Goal: Information Seeking & Learning: Learn about a topic

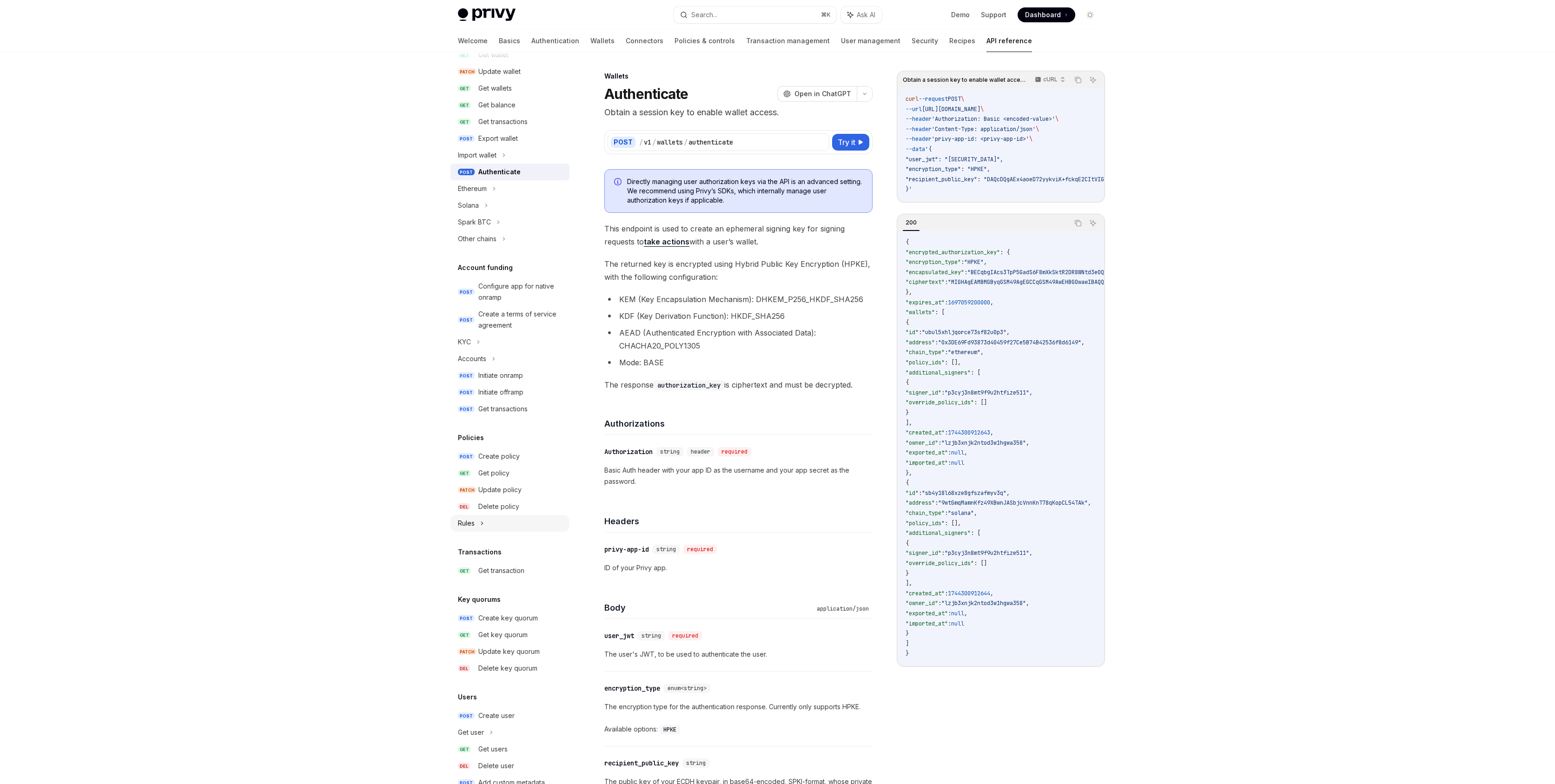
scroll to position [137, 0]
click at [525, 456] on div "Create policy" at bounding box center [521, 453] width 86 height 11
click at [518, 478] on link "GET Get policy" at bounding box center [510, 470] width 119 height 17
click at [518, 481] on div "Update policy" at bounding box center [500, 486] width 43 height 11
click at [516, 488] on div "Update policy" at bounding box center [500, 486] width 43 height 11
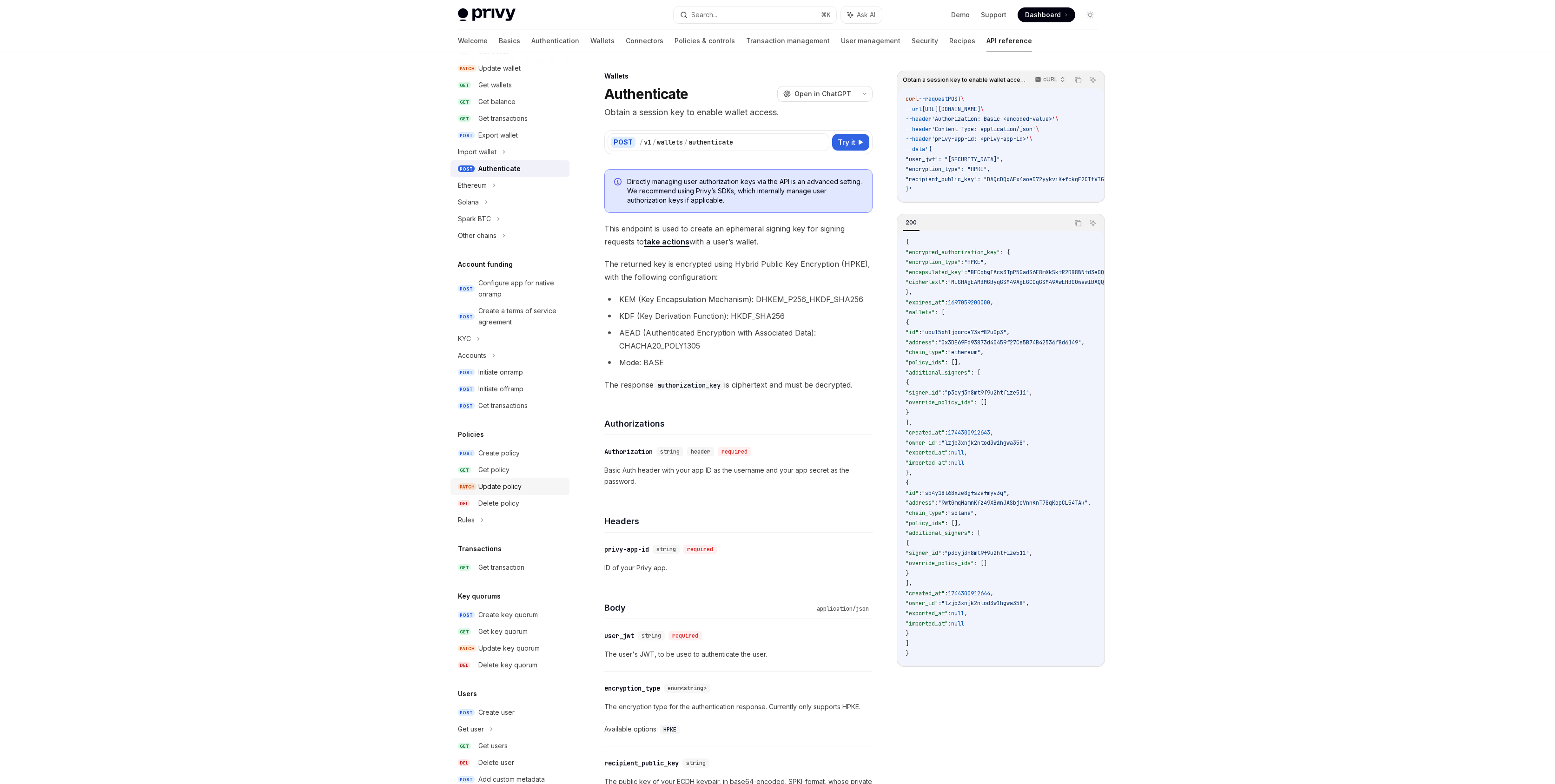
click at [502, 488] on div "Update policy" at bounding box center [500, 486] width 43 height 11
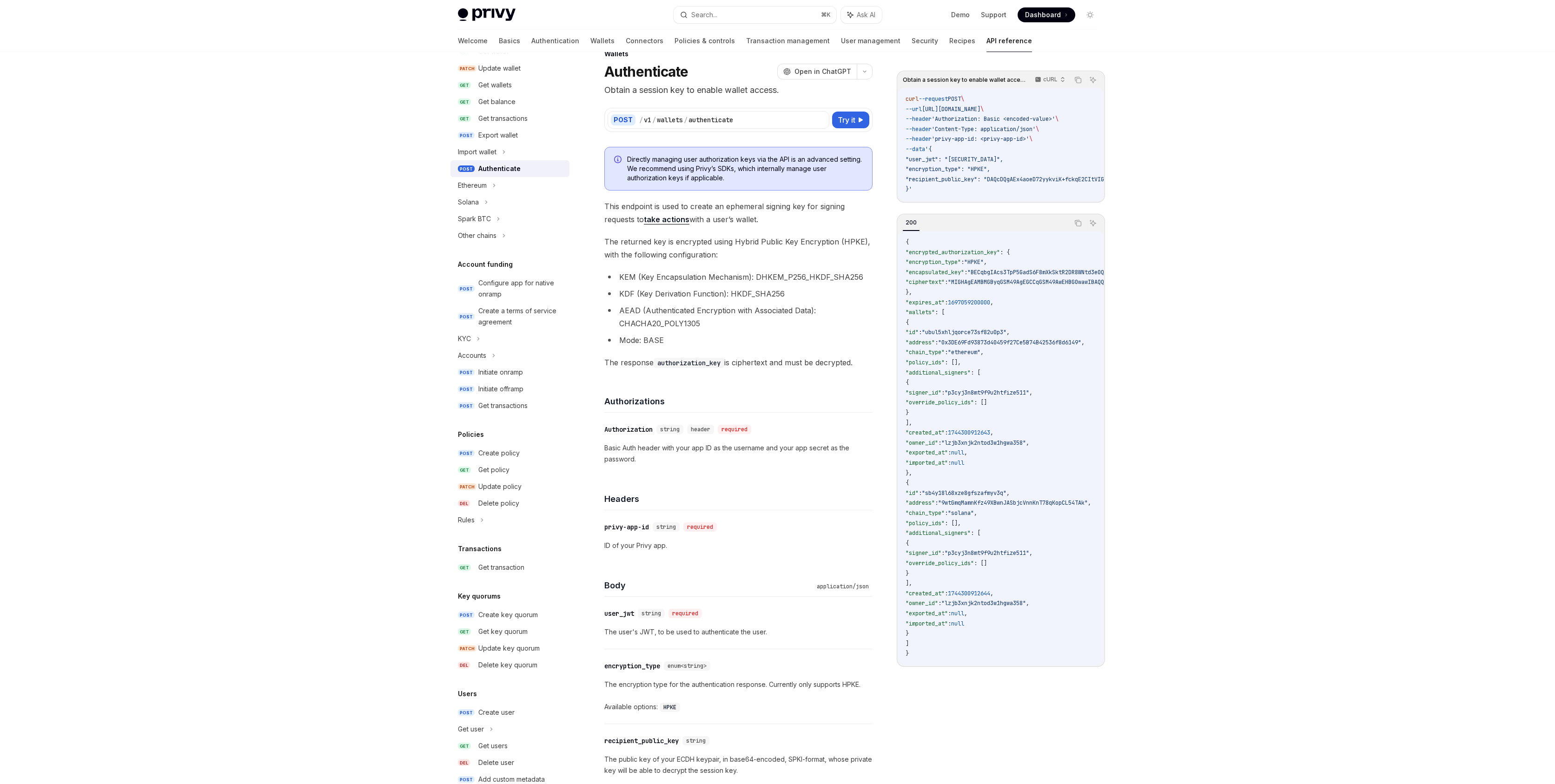
scroll to position [76, 0]
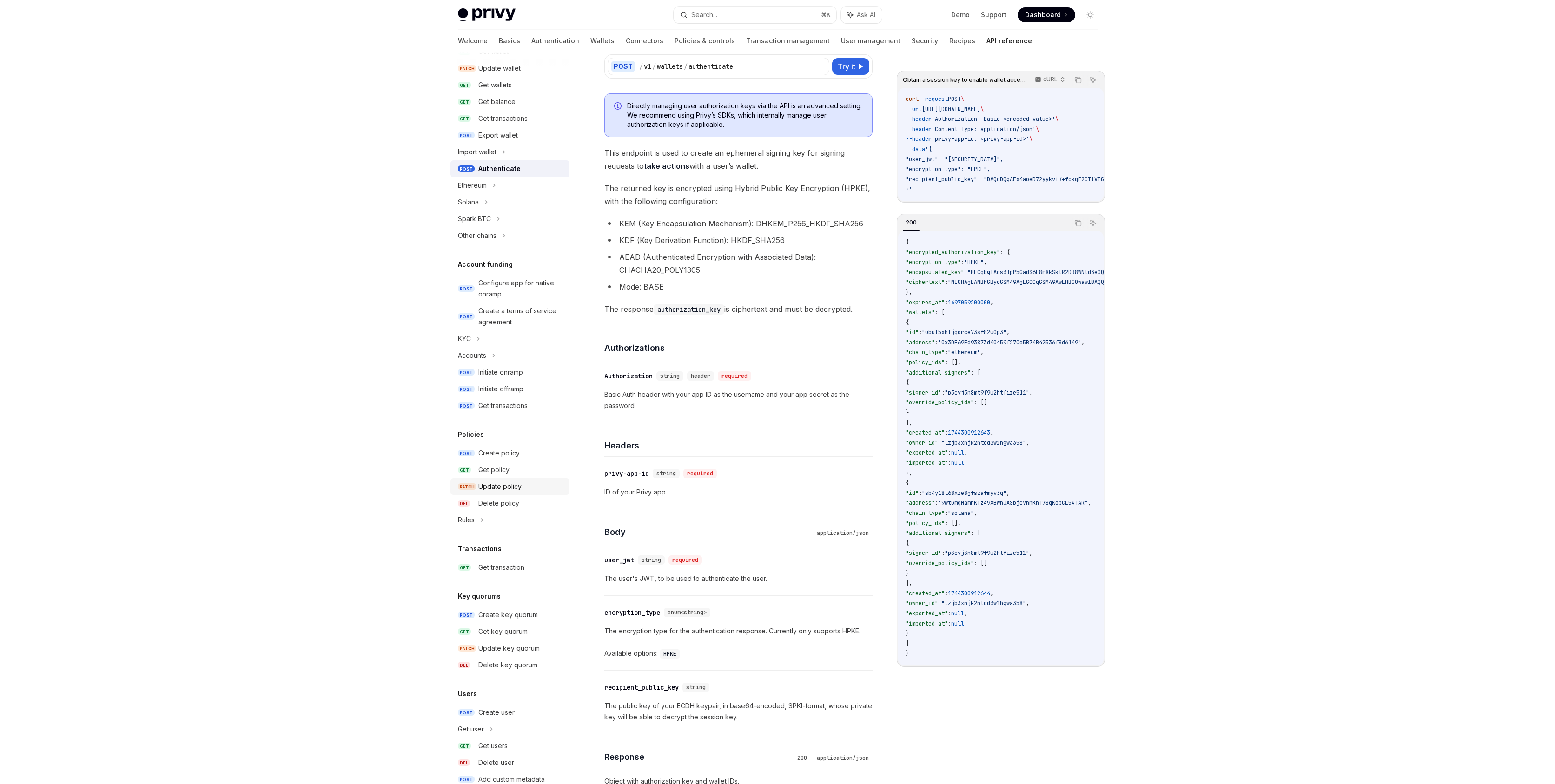
click at [505, 489] on div "Update policy" at bounding box center [500, 486] width 43 height 11
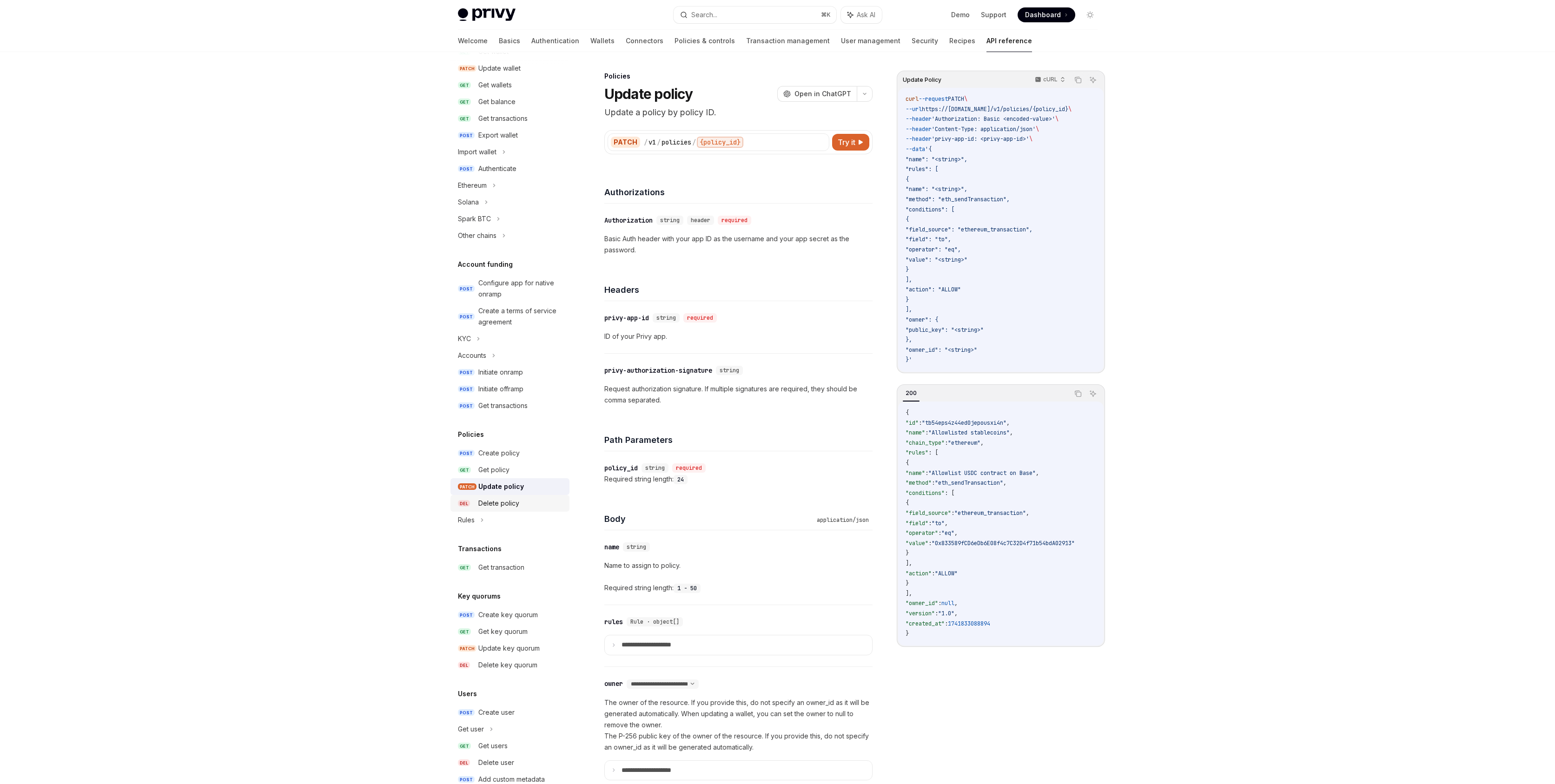
click at [502, 500] on div "Delete policy" at bounding box center [499, 503] width 41 height 11
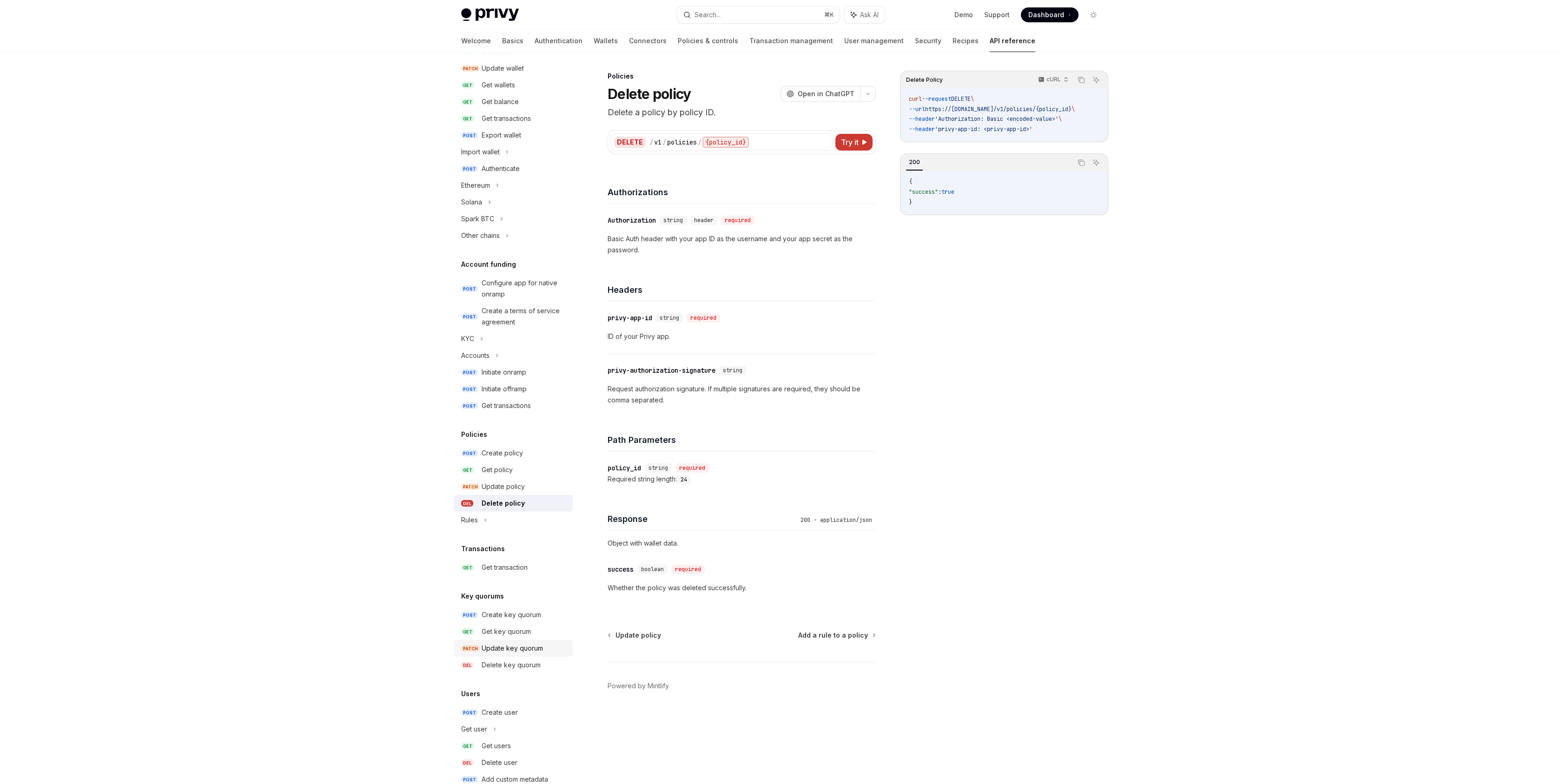
click at [531, 642] on link "PATCH Update key quorum" at bounding box center [513, 648] width 119 height 17
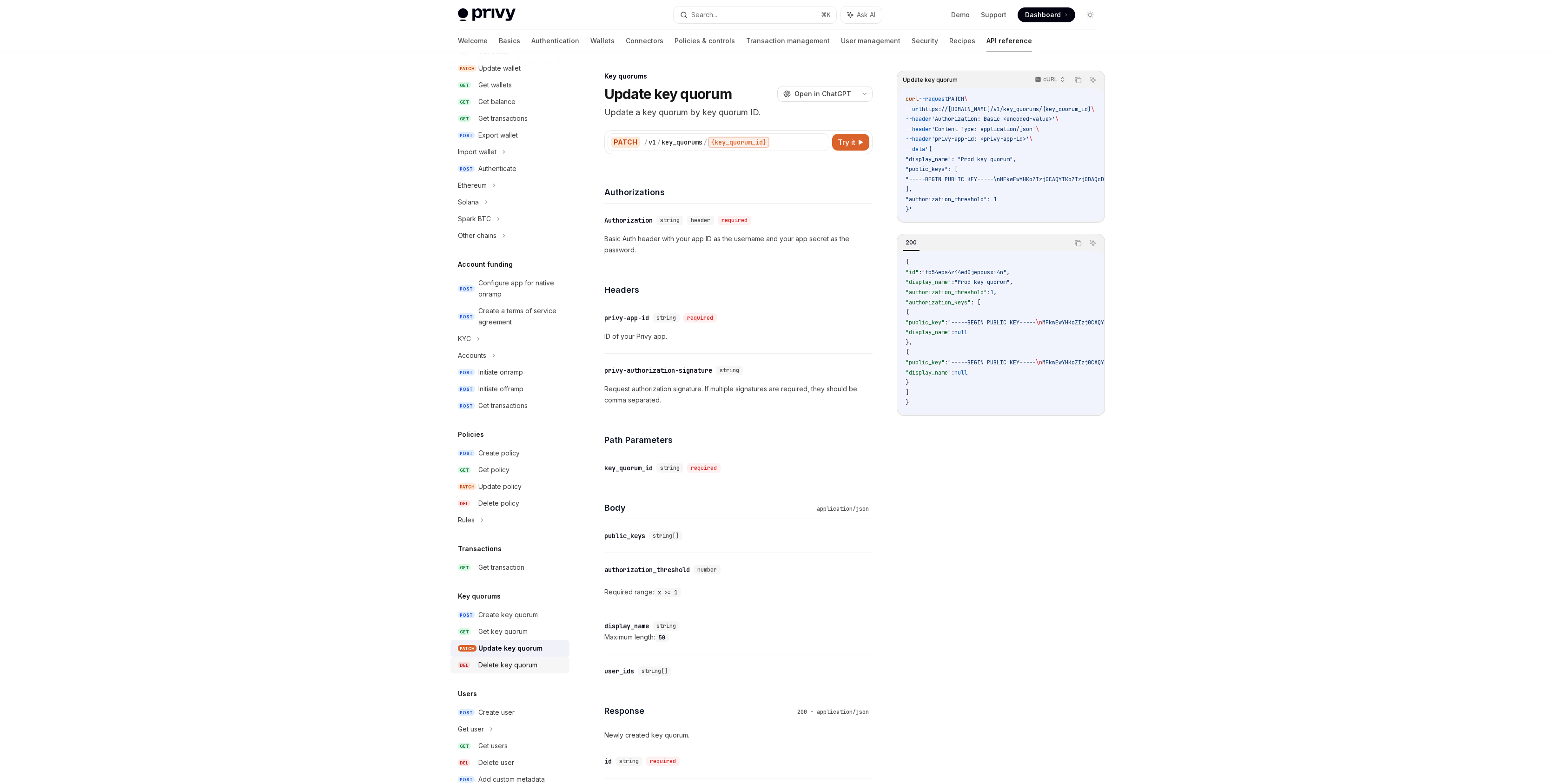
click at [527, 658] on link "DEL Delete key quorum" at bounding box center [510, 664] width 119 height 17
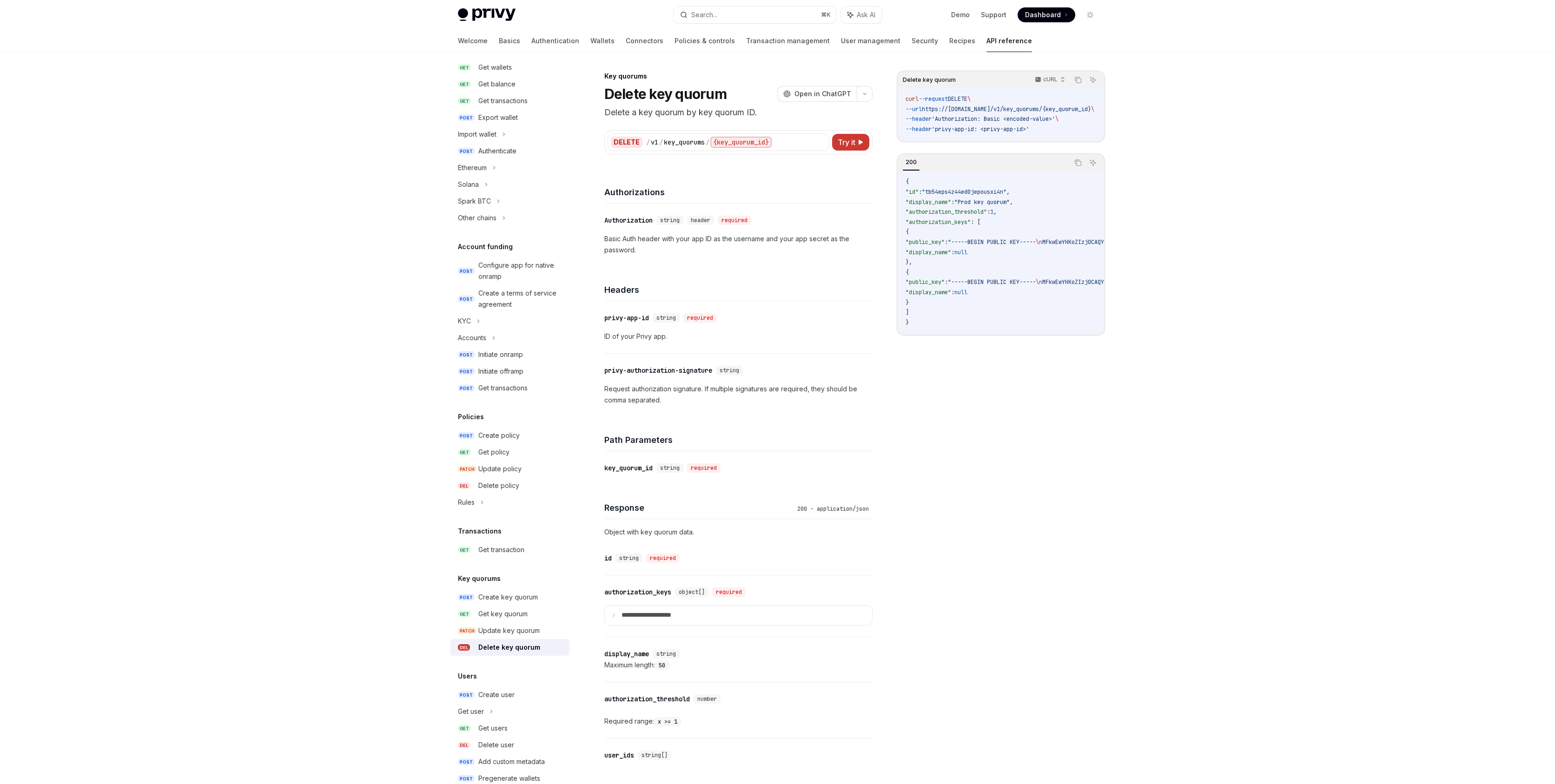
scroll to position [176, 0]
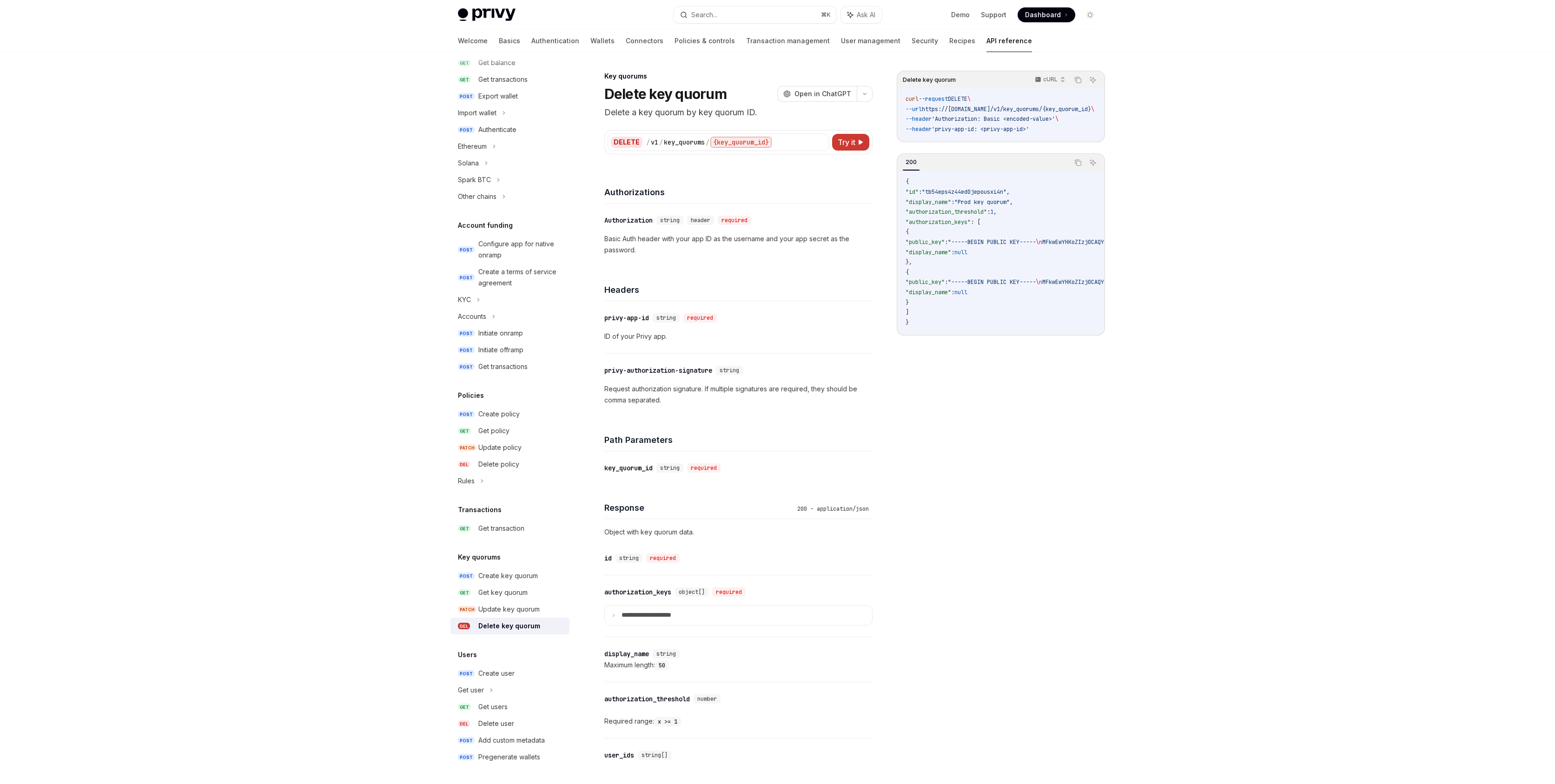
type textarea "*"
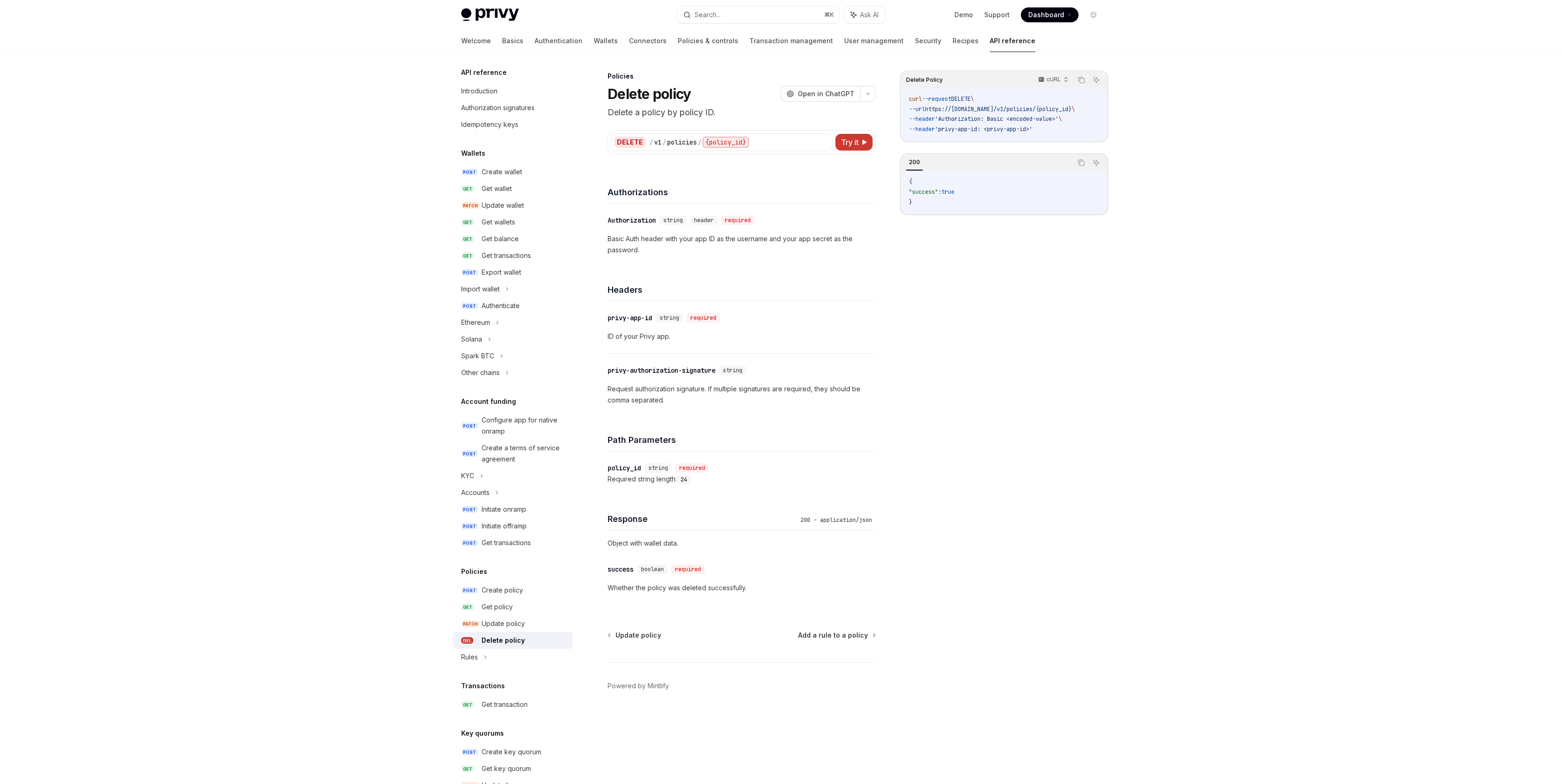
type textarea "*"
